Goal: Task Accomplishment & Management: Use online tool/utility

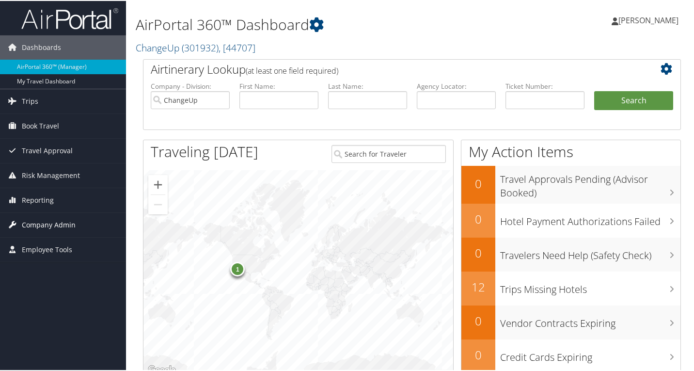
click at [44, 222] on span "Company Admin" at bounding box center [49, 224] width 54 height 24
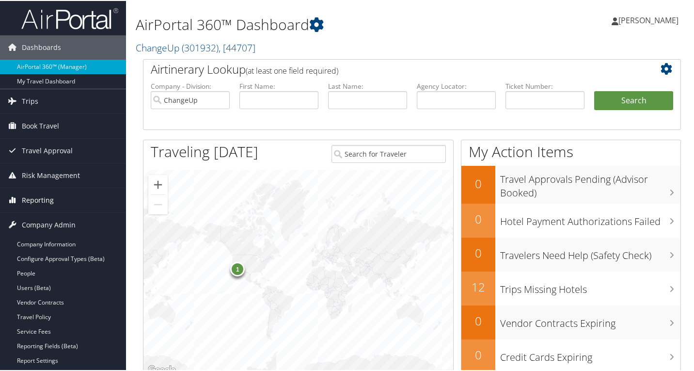
click at [42, 195] on span "Reporting" at bounding box center [38, 199] width 32 height 24
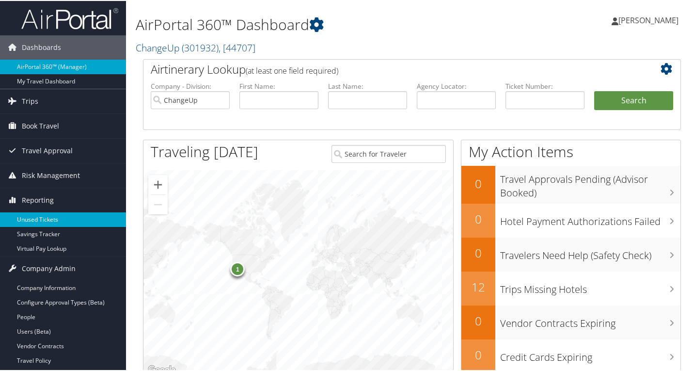
click at [53, 216] on link "Unused Tickets" at bounding box center [63, 218] width 126 height 15
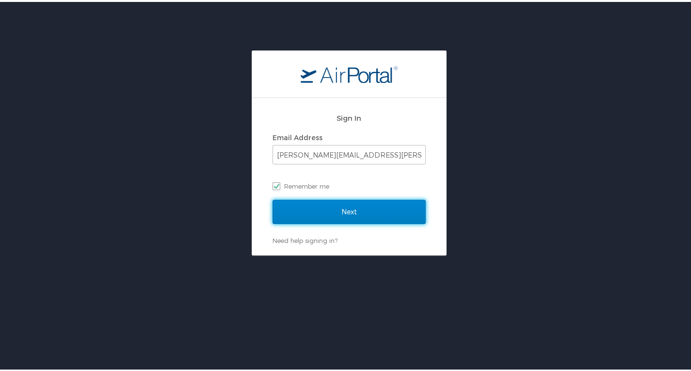
click at [315, 206] on input "Next" at bounding box center [349, 210] width 153 height 24
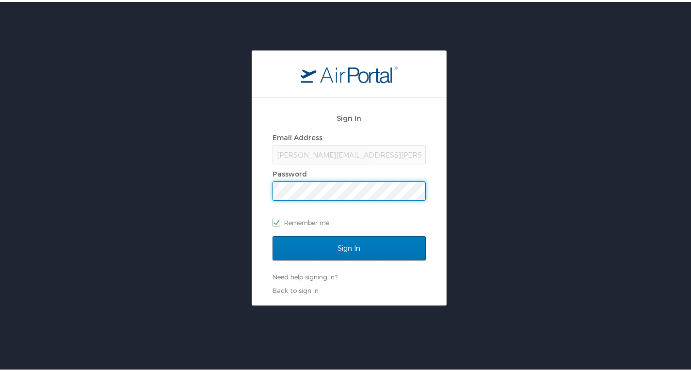
click at [273, 234] on input "Sign In" at bounding box center [349, 246] width 153 height 24
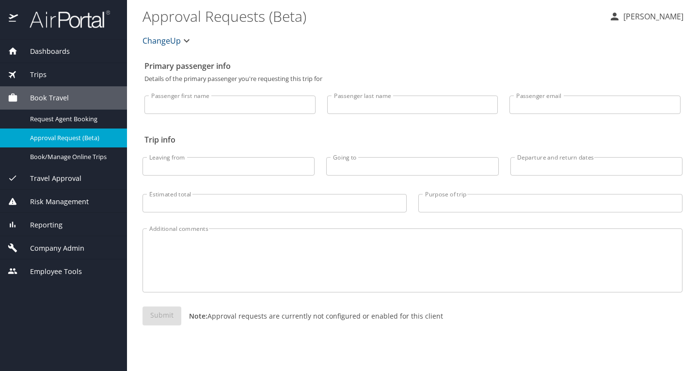
click at [48, 223] on span "Reporting" at bounding box center [40, 225] width 45 height 11
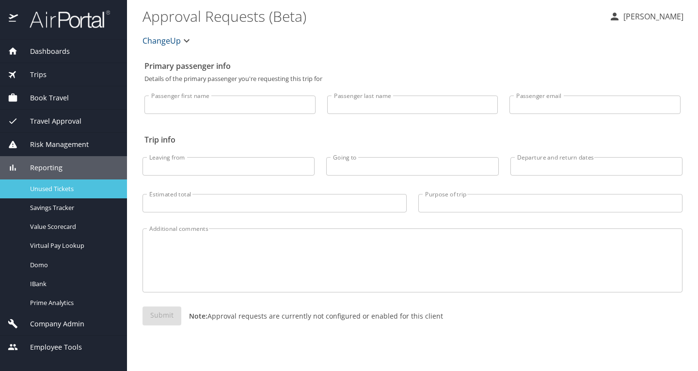
click at [50, 191] on span "Unused Tickets" at bounding box center [72, 188] width 85 height 9
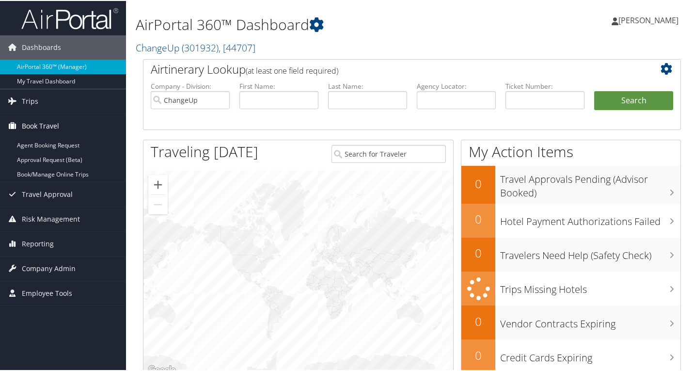
click at [44, 122] on span "Book Travel" at bounding box center [40, 125] width 37 height 24
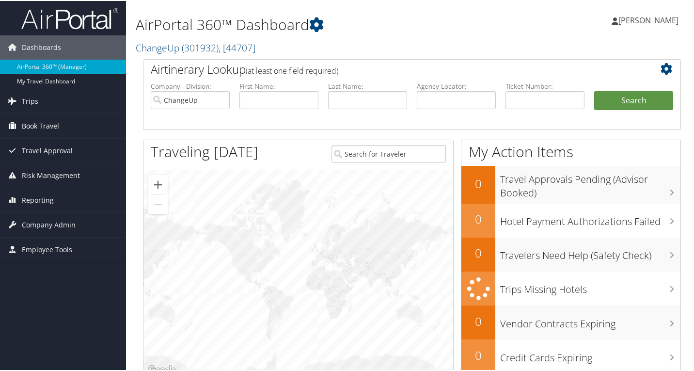
click at [48, 123] on span "Book Travel" at bounding box center [40, 125] width 37 height 24
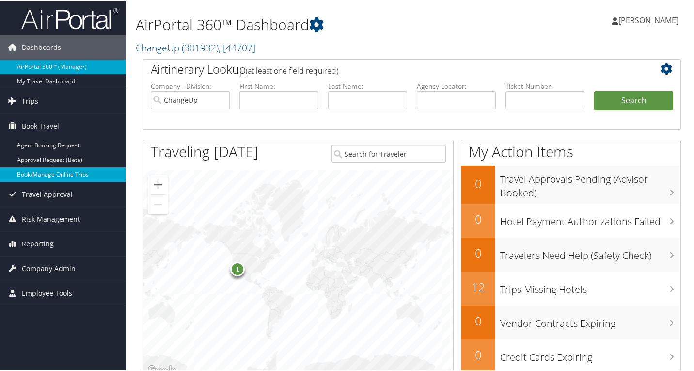
click at [46, 174] on link "Book/Manage Online Trips" at bounding box center [63, 173] width 126 height 15
